Goal: Task Accomplishment & Management: Manage account settings

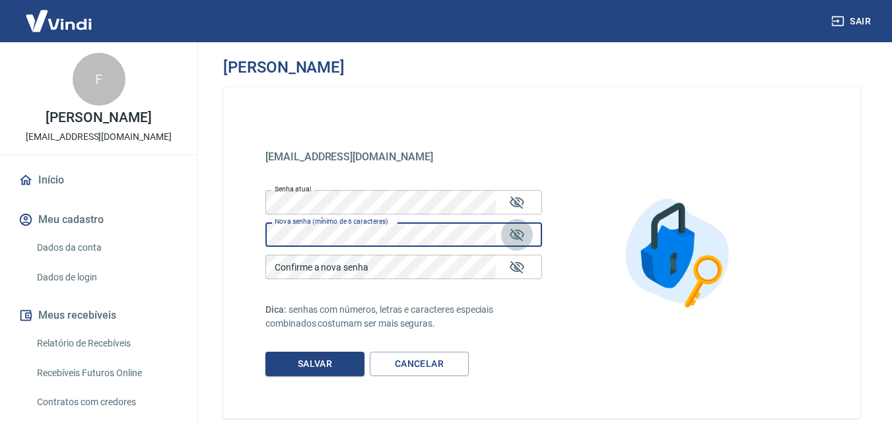
click at [511, 231] on icon "Mostrar/esconder senha" at bounding box center [517, 235] width 16 height 16
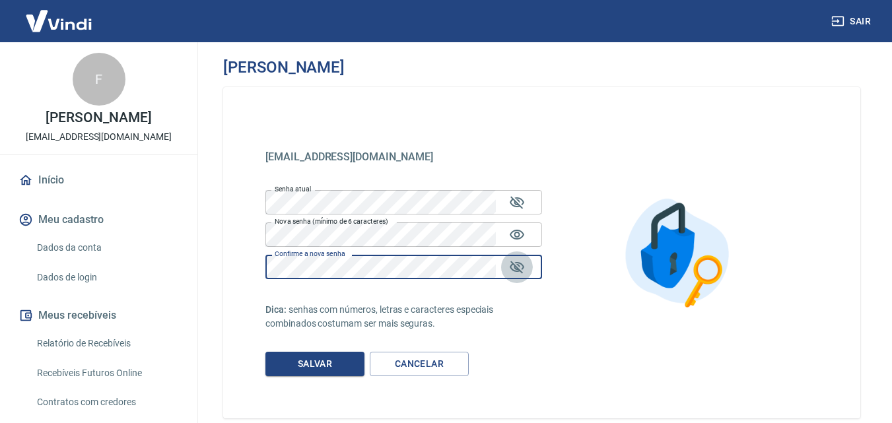
click at [516, 264] on icon "Mostrar/esconder senha" at bounding box center [517, 268] width 16 height 16
click at [515, 203] on icon "Mostrar/esconder senha" at bounding box center [517, 202] width 15 height 13
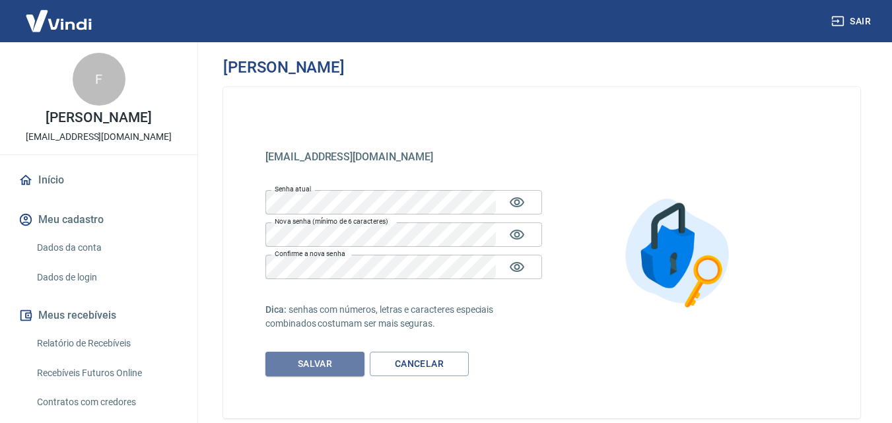
click at [314, 363] on button "Salvar" at bounding box center [315, 364] width 99 height 24
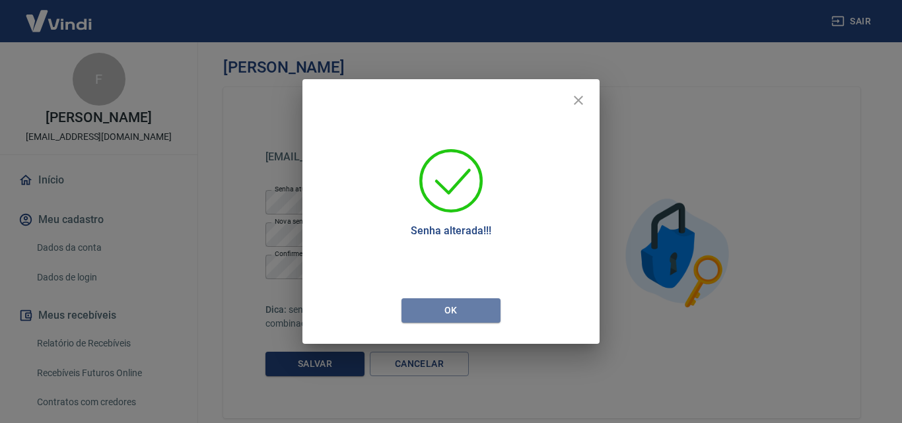
click at [462, 312] on button "Ok" at bounding box center [451, 311] width 99 height 24
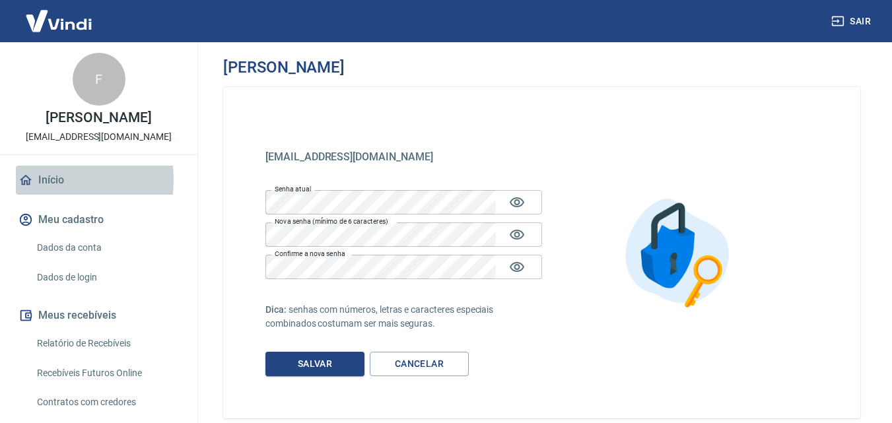
click at [48, 180] on link "Início" at bounding box center [99, 180] width 166 height 29
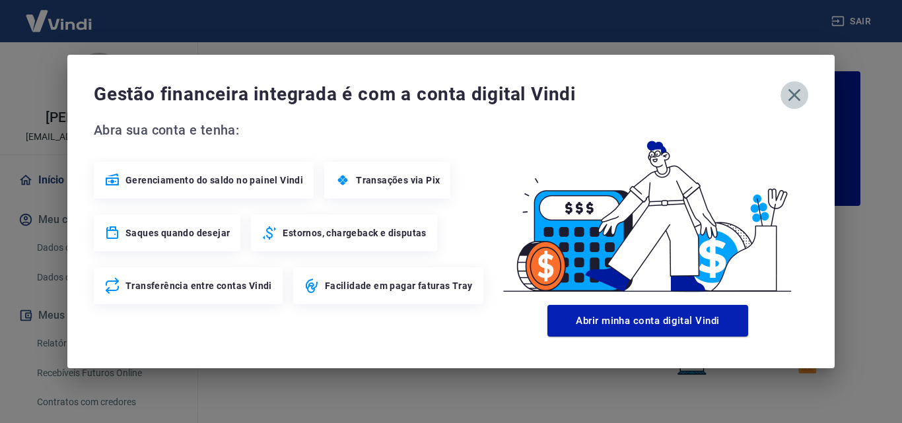
click at [787, 94] on icon "button" at bounding box center [794, 95] width 21 height 21
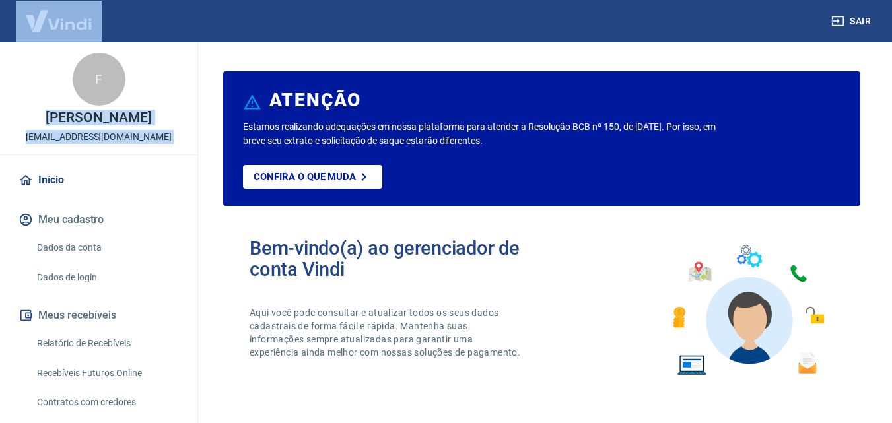
drag, startPoint x: 365, startPoint y: 36, endPoint x: 94, endPoint y: -54, distance: 285.1
click at [94, 0] on html "Sair F [PERSON_NAME] [EMAIL_ADDRESS][DOMAIN_NAME] Início Meu cadastro Dados da …" at bounding box center [446, 211] width 892 height 423
click at [128, 344] on link "Relatório de Recebíveis" at bounding box center [107, 343] width 150 height 27
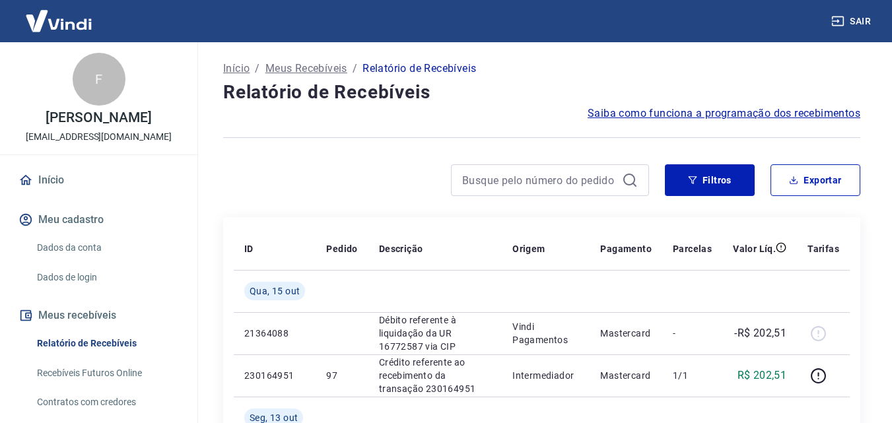
click at [684, 253] on p "Parcelas" at bounding box center [692, 248] width 39 height 13
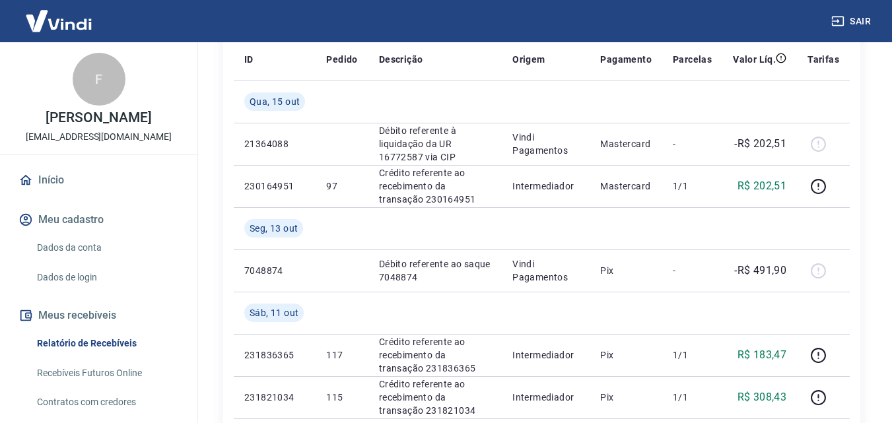
scroll to position [192, 0]
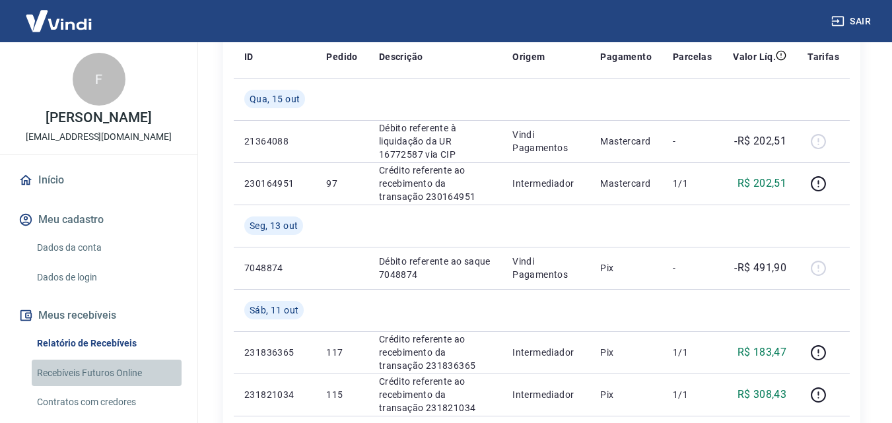
click at [119, 367] on link "Recebíveis Futuros Online" at bounding box center [107, 373] width 150 height 27
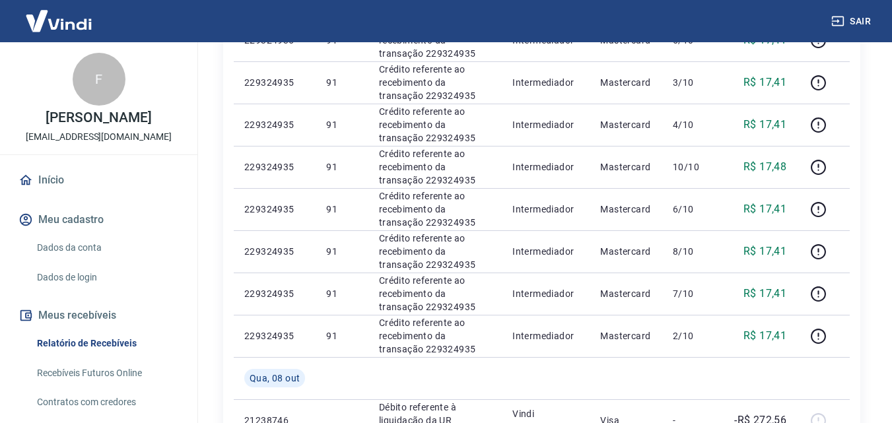
scroll to position [1163, 0]
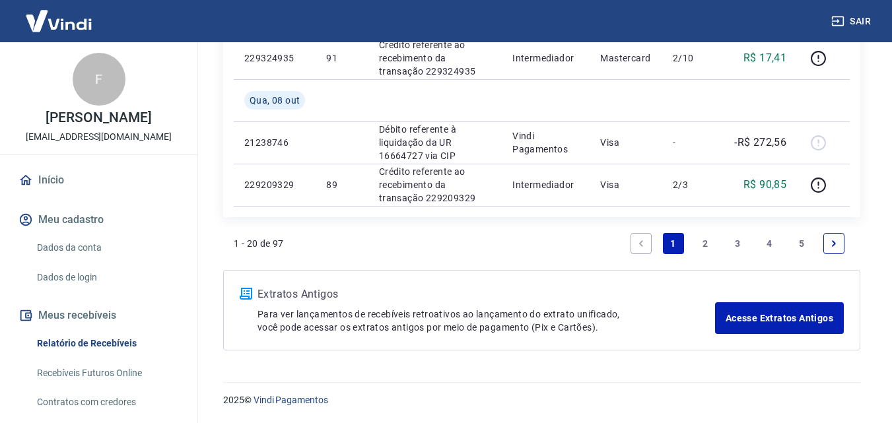
click at [702, 248] on link "2" at bounding box center [705, 243] width 21 height 21
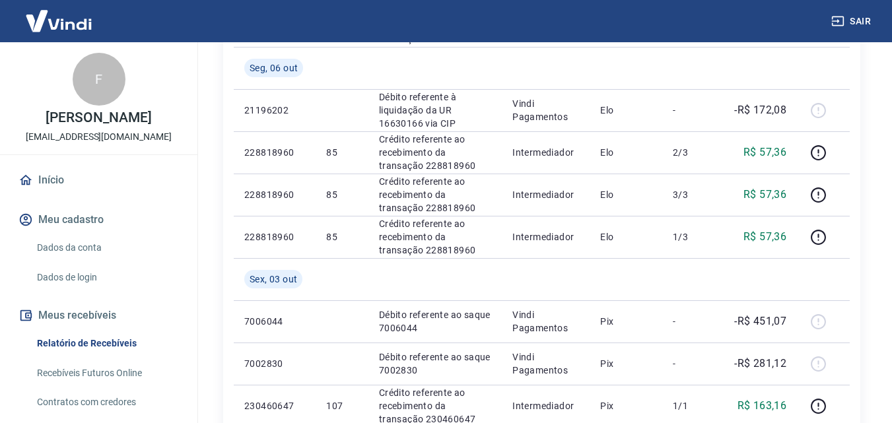
scroll to position [340, 0]
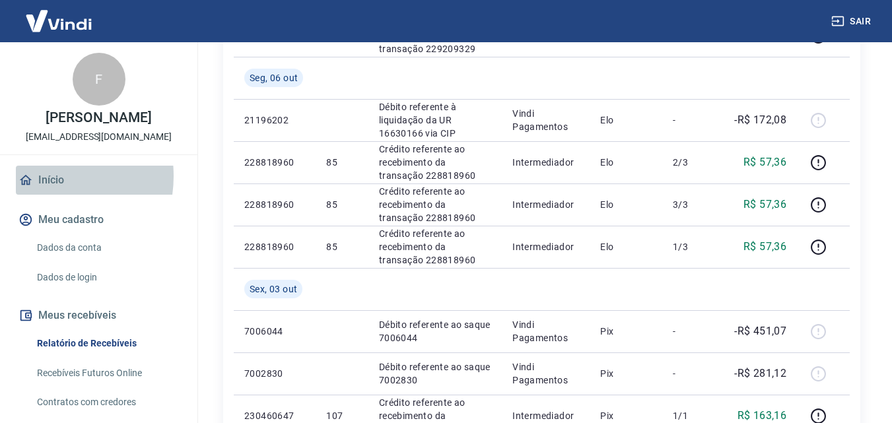
click at [41, 176] on link "Início" at bounding box center [99, 180] width 166 height 29
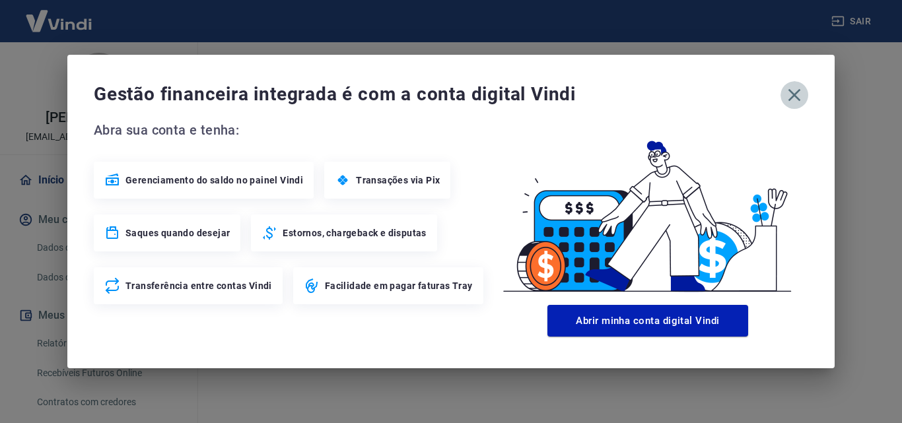
click at [788, 98] on icon "button" at bounding box center [794, 95] width 21 height 21
